Goal: Information Seeking & Learning: Learn about a topic

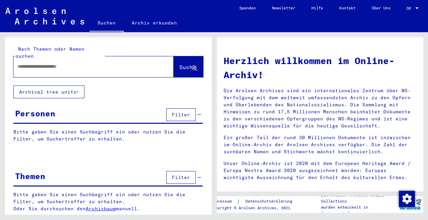
click at [41, 63] on input "text" at bounding box center [85, 66] width 136 height 7
type input "**********"
click at [179, 64] on span "Suche" at bounding box center [187, 67] width 17 height 7
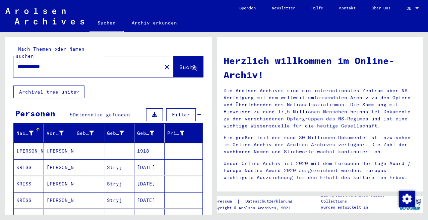
click at [56, 160] on mat-cell "[PERSON_NAME]" at bounding box center [59, 167] width 30 height 16
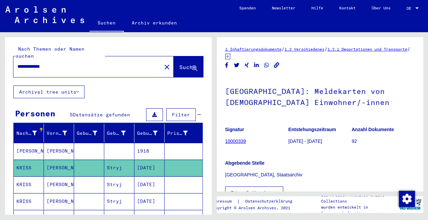
click at [57, 176] on mat-cell "[PERSON_NAME]" at bounding box center [59, 184] width 30 height 16
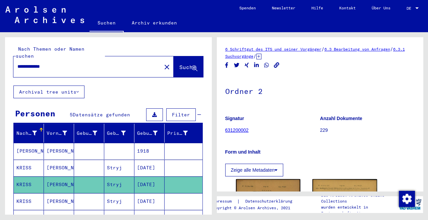
click at [56, 159] on mat-cell "[PERSON_NAME]" at bounding box center [59, 167] width 30 height 16
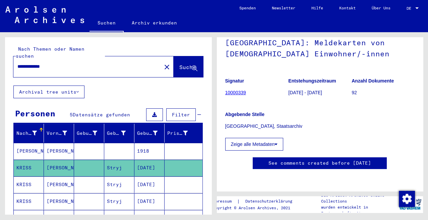
scroll to position [37, 0]
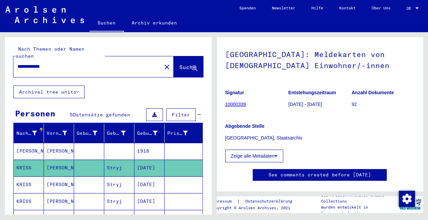
click at [236, 102] on link "10000339" at bounding box center [235, 103] width 21 height 5
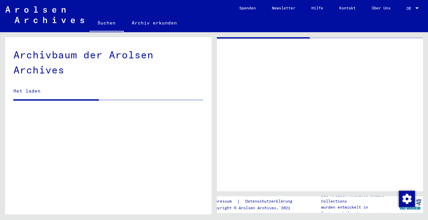
click at [233, 104] on div at bounding box center [320, 114] width 206 height 154
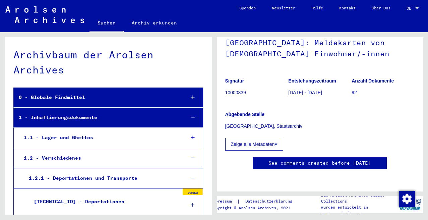
scroll to position [63, 0]
click at [260, 138] on button "Zeige alle Metadaten" at bounding box center [254, 144] width 58 height 13
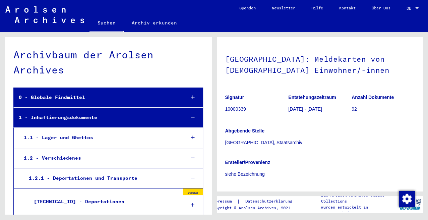
scroll to position [0, 0]
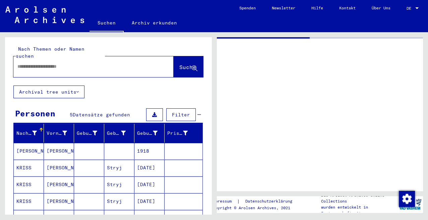
type input "********"
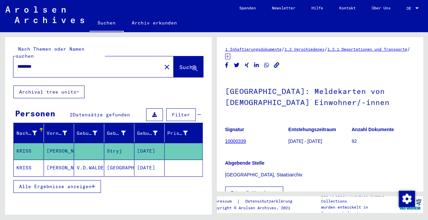
click at [56, 159] on mat-cell "[PERSON_NAME]" at bounding box center [59, 167] width 30 height 16
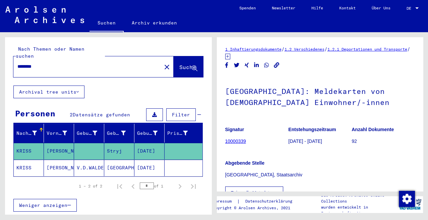
click at [237, 139] on link "10000339" at bounding box center [235, 140] width 21 height 5
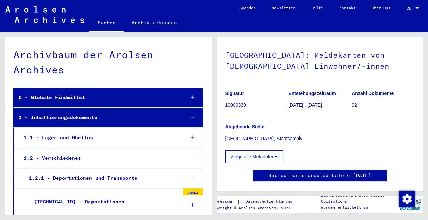
scroll to position [37, 0]
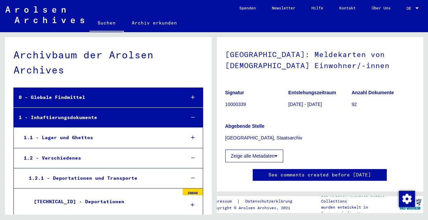
click at [258, 154] on button "Zeige alle Metadaten" at bounding box center [254, 155] width 58 height 13
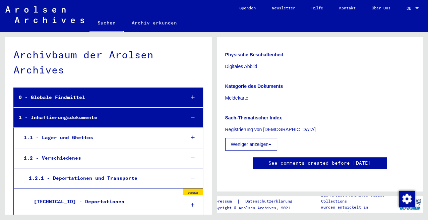
scroll to position [386, 0]
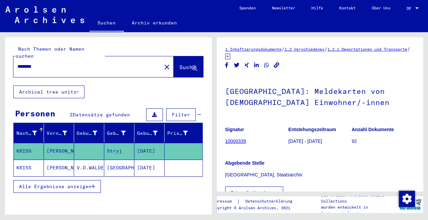
type input "**********"
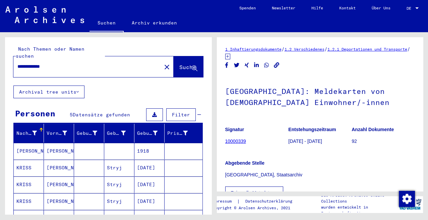
click at [53, 176] on mat-cell "[PERSON_NAME]" at bounding box center [59, 184] width 30 height 16
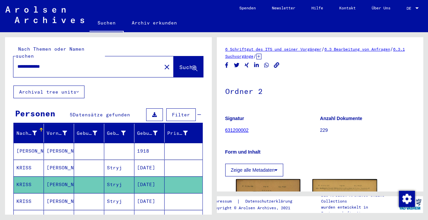
click at [236, 129] on link "631200002" at bounding box center [236, 129] width 23 height 5
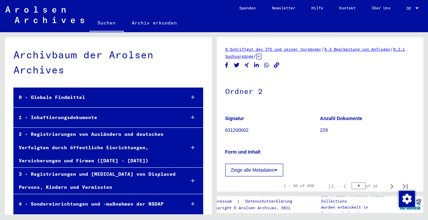
click at [328, 152] on p "Form und Inhalt" at bounding box center [320, 151] width 190 height 7
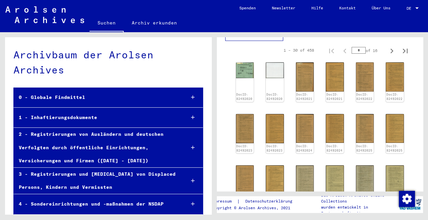
scroll to position [148, 0]
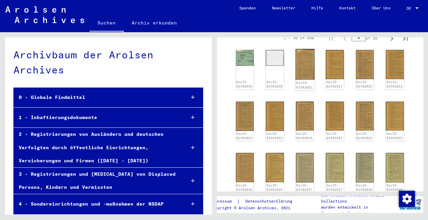
click at [309, 72] on img at bounding box center [304, 64] width 19 height 30
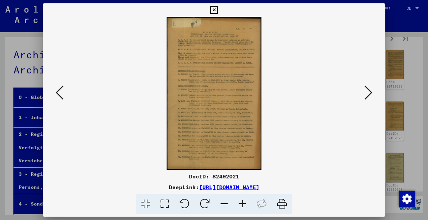
click at [309, 72] on img at bounding box center [214, 93] width 297 height 153
click at [371, 90] on icon at bounding box center [368, 92] width 8 height 16
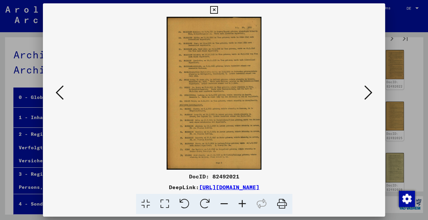
click at [371, 90] on icon at bounding box center [368, 92] width 8 height 16
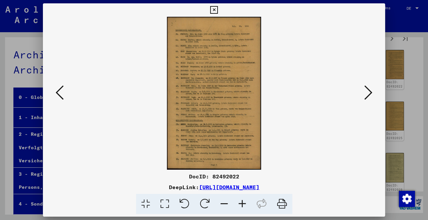
click at [371, 90] on icon at bounding box center [368, 92] width 8 height 16
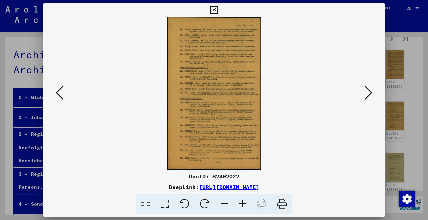
click at [371, 90] on icon at bounding box center [368, 92] width 8 height 16
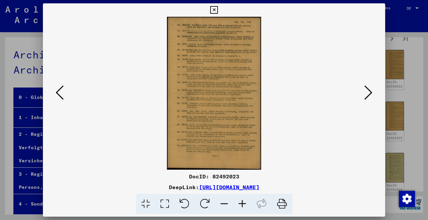
click at [242, 202] on icon at bounding box center [242, 204] width 18 height 20
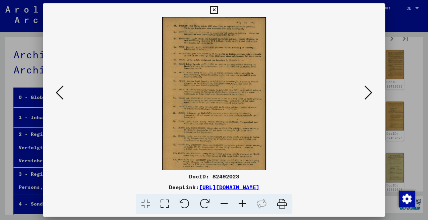
click at [242, 202] on icon at bounding box center [242, 204] width 18 height 20
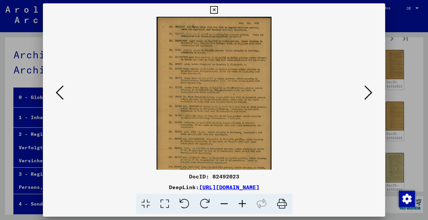
click at [242, 202] on icon at bounding box center [242, 204] width 18 height 20
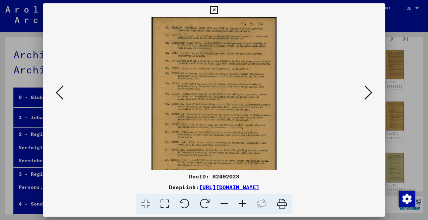
click at [242, 202] on icon at bounding box center [242, 204] width 18 height 20
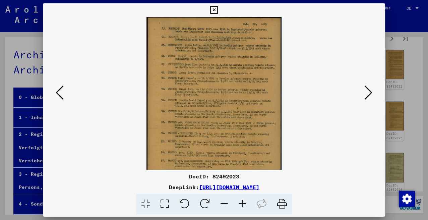
click at [242, 202] on icon at bounding box center [242, 204] width 18 height 20
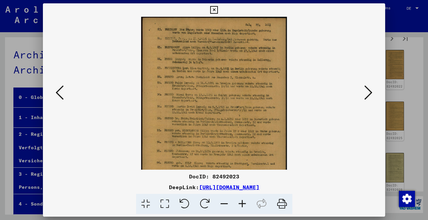
click at [242, 202] on icon at bounding box center [242, 204] width 18 height 20
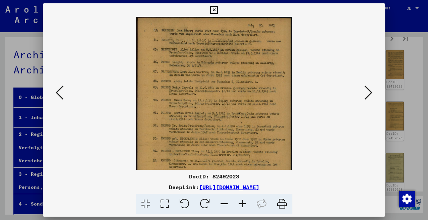
click at [242, 202] on icon at bounding box center [242, 204] width 18 height 20
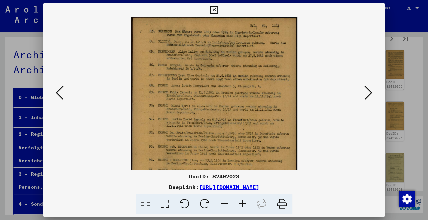
click at [371, 91] on icon at bounding box center [368, 92] width 8 height 16
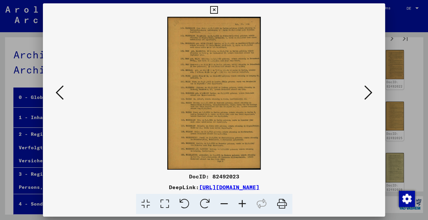
click at [372, 91] on icon at bounding box center [368, 92] width 8 height 16
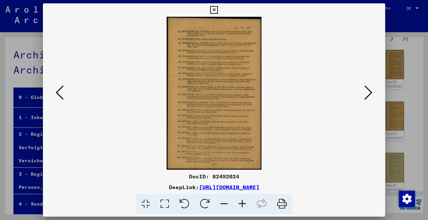
click at [243, 203] on icon at bounding box center [242, 204] width 18 height 20
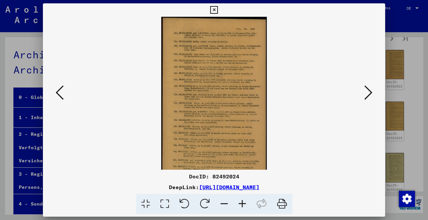
click at [243, 203] on icon at bounding box center [242, 204] width 18 height 20
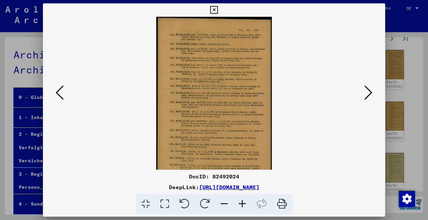
click at [243, 203] on icon at bounding box center [242, 204] width 18 height 20
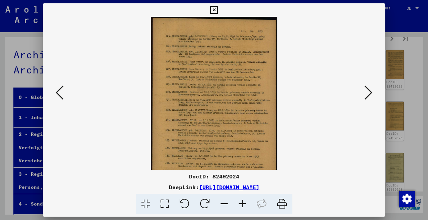
click at [243, 203] on icon at bounding box center [242, 204] width 18 height 20
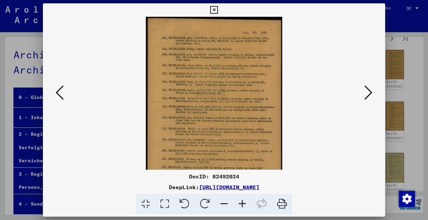
click at [243, 203] on icon at bounding box center [242, 204] width 18 height 20
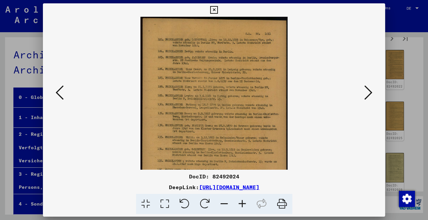
click at [243, 203] on icon at bounding box center [242, 204] width 18 height 20
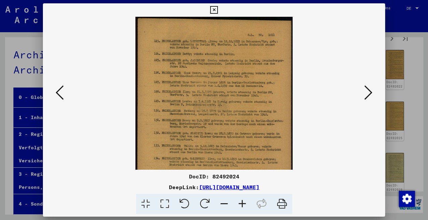
click at [243, 203] on icon at bounding box center [242, 204] width 18 height 20
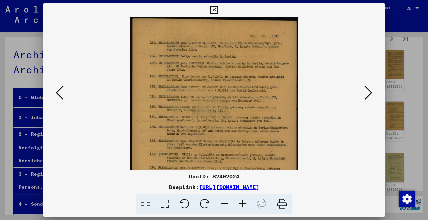
click at [370, 89] on icon at bounding box center [368, 92] width 8 height 16
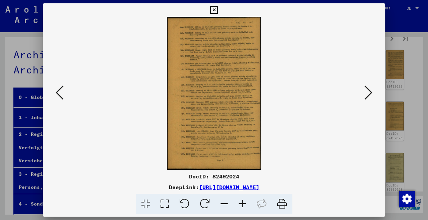
click at [370, 89] on icon at bounding box center [368, 92] width 8 height 16
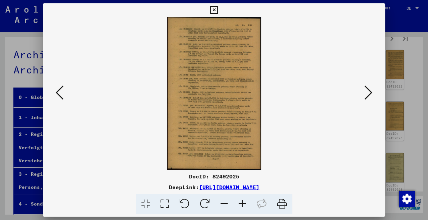
click at [199, 185] on link "[URL][DOMAIN_NAME]" at bounding box center [229, 187] width 60 height 7
